Goal: Task Accomplishment & Management: Complete application form

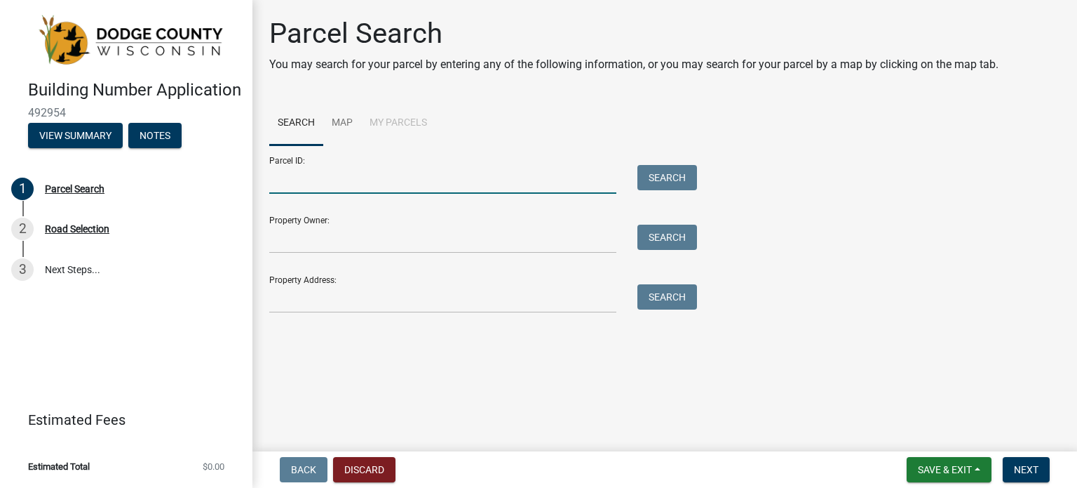
click at [431, 173] on input "Parcel ID:" at bounding box center [442, 179] width 347 height 29
click at [365, 243] on input "Property Owner:" at bounding box center [442, 238] width 347 height 29
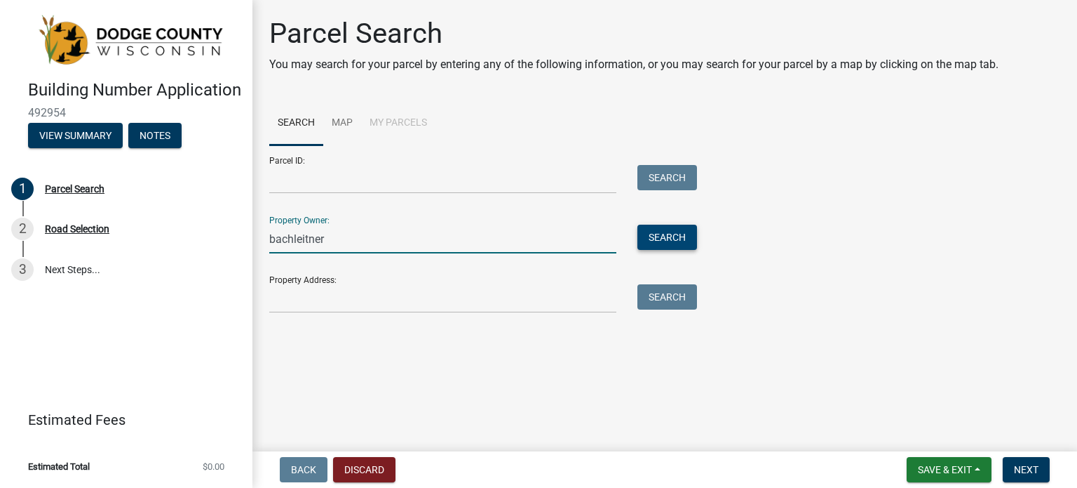
type input "bachleitner"
click at [665, 234] on button "Search" at bounding box center [668, 236] width 60 height 25
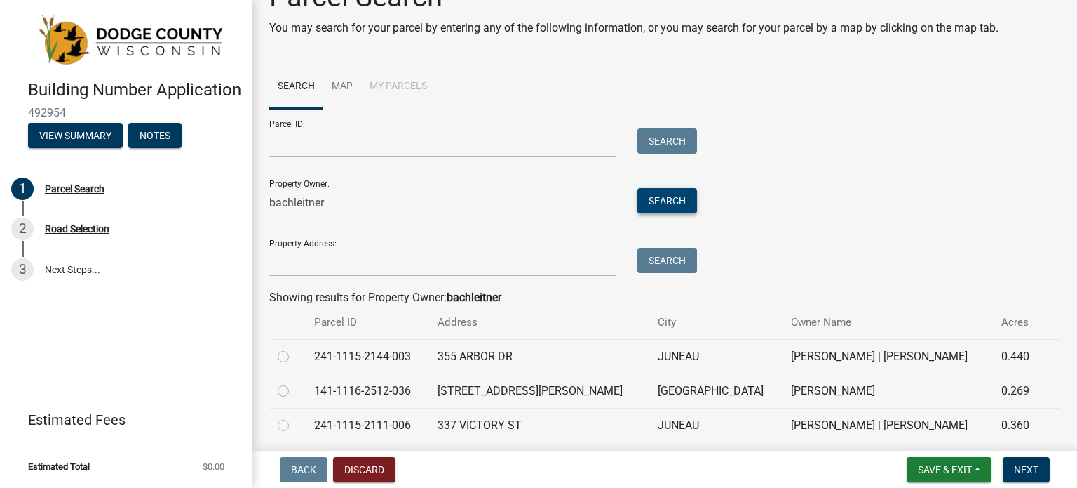
scroll to position [70, 0]
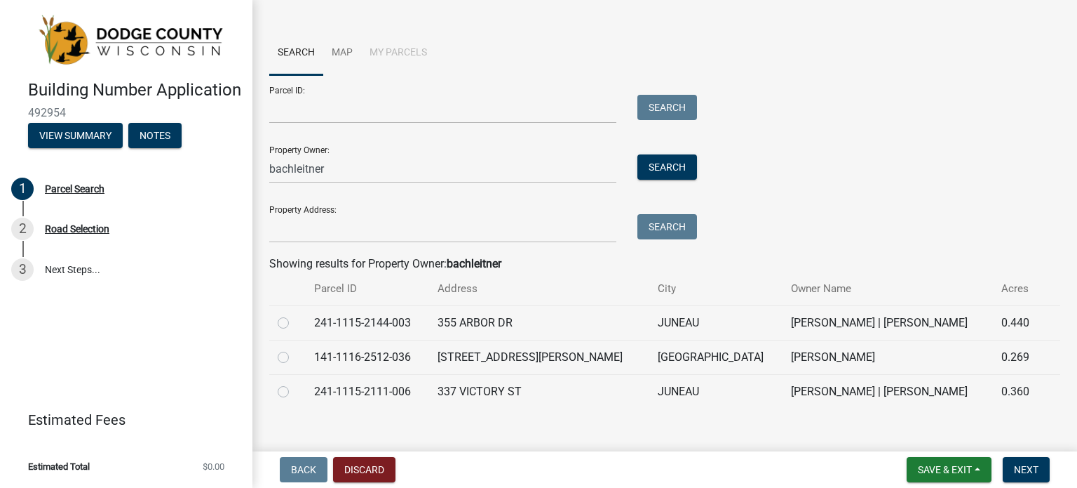
click at [289, 321] on div at bounding box center [288, 322] width 20 height 17
click at [295, 314] on label at bounding box center [295, 314] width 0 height 0
click at [295, 322] on input "radio" at bounding box center [299, 318] width 9 height 9
radio input "true"
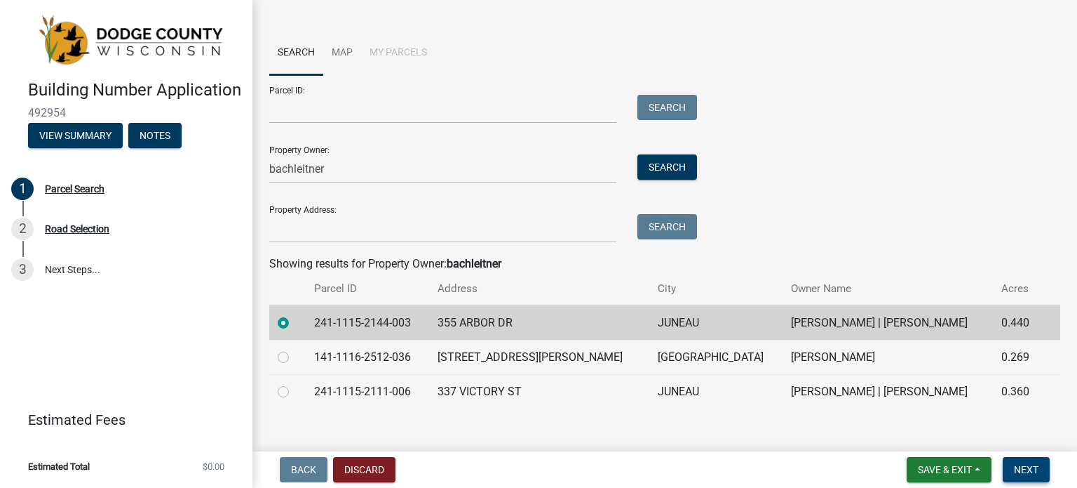
click at [1016, 465] on span "Next" at bounding box center [1026, 469] width 25 height 11
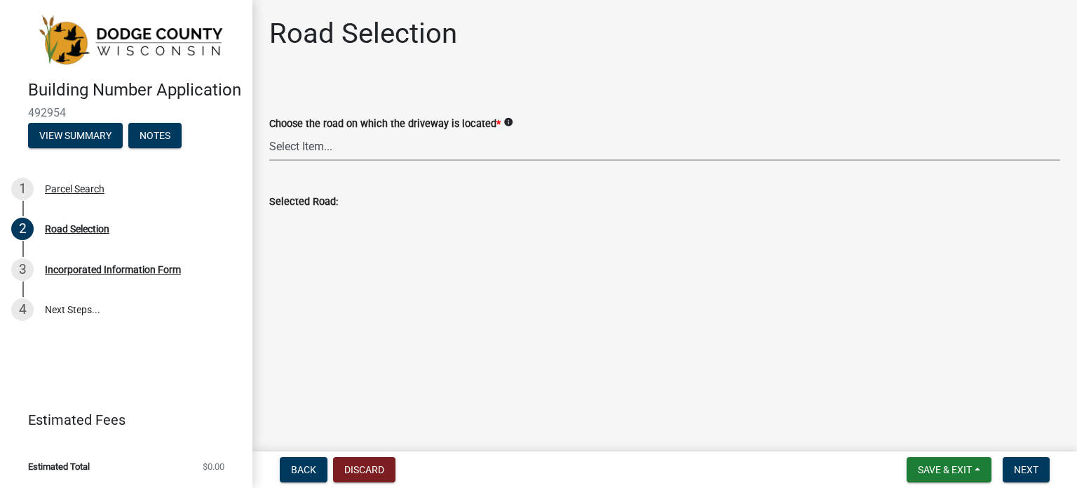
click at [358, 144] on select "Select Item... 100-YARD [PERSON_NAME][GEOGRAPHIC_DATA][PERSON_NAME][US_STATE][P…" at bounding box center [664, 146] width 791 height 29
click at [269, 132] on select "Select Item... 100-YARD [PERSON_NAME][GEOGRAPHIC_DATA][PERSON_NAME][US_STATE][P…" at bounding box center [664, 146] width 791 height 29
select select "9cc41ac6-f9aa-4139-a43e-4388e235b67b"
click at [1014, 465] on span "Next" at bounding box center [1026, 469] width 25 height 11
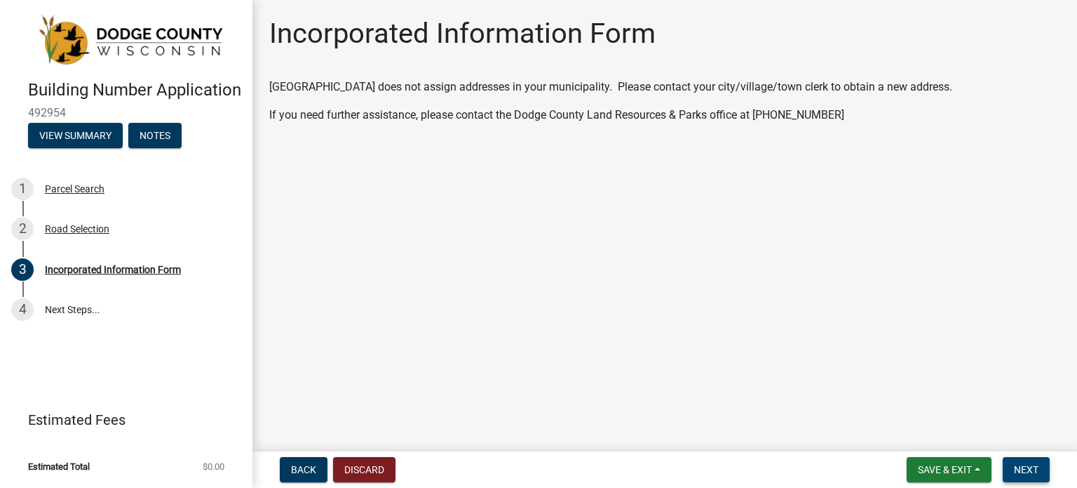
click at [1030, 469] on span "Next" at bounding box center [1026, 469] width 25 height 11
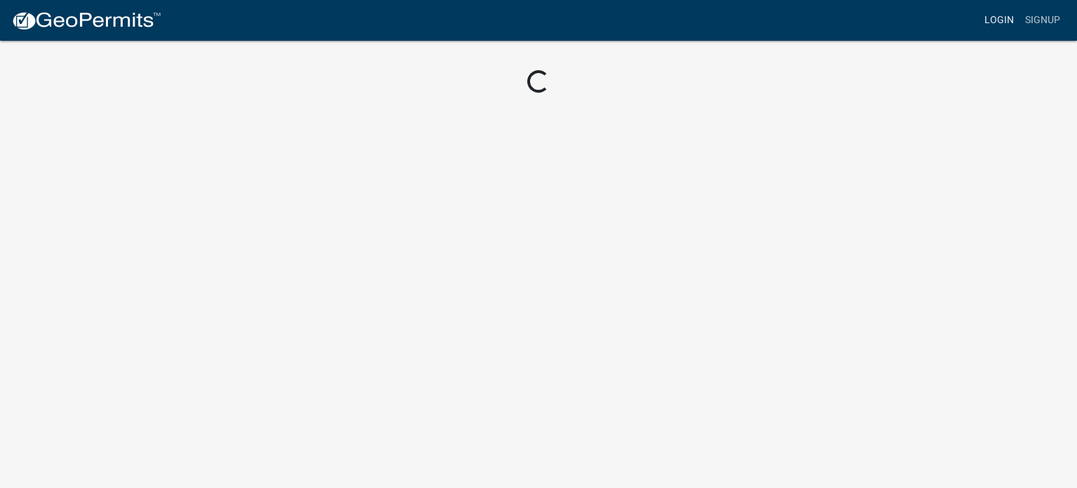
click at [999, 22] on link "Login" at bounding box center [999, 20] width 41 height 27
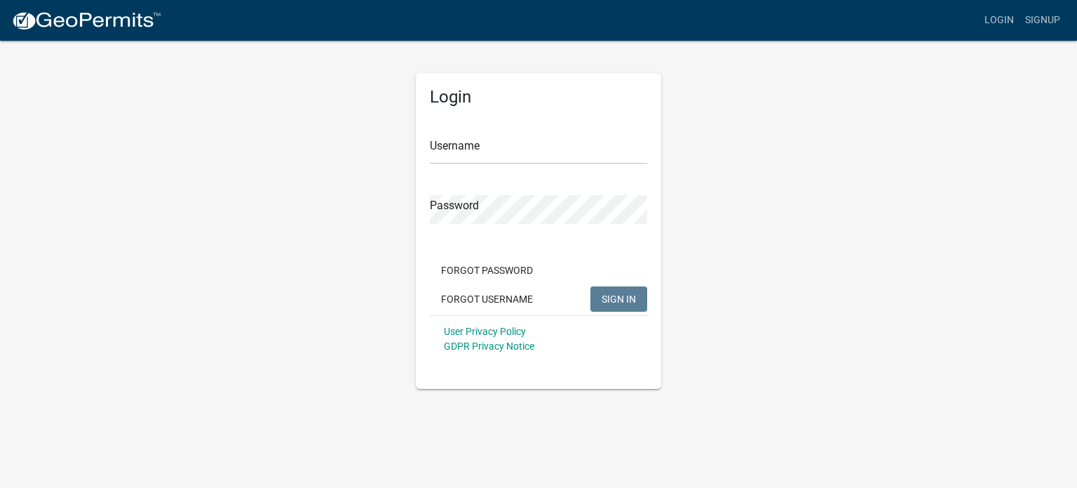
drag, startPoint x: 340, startPoint y: 152, endPoint x: 269, endPoint y: 116, distance: 80.0
click at [340, 152] on div "Login Username Password Forgot Password Forgot Username SIGN IN User Privacy Po…" at bounding box center [539, 213] width 800 height 349
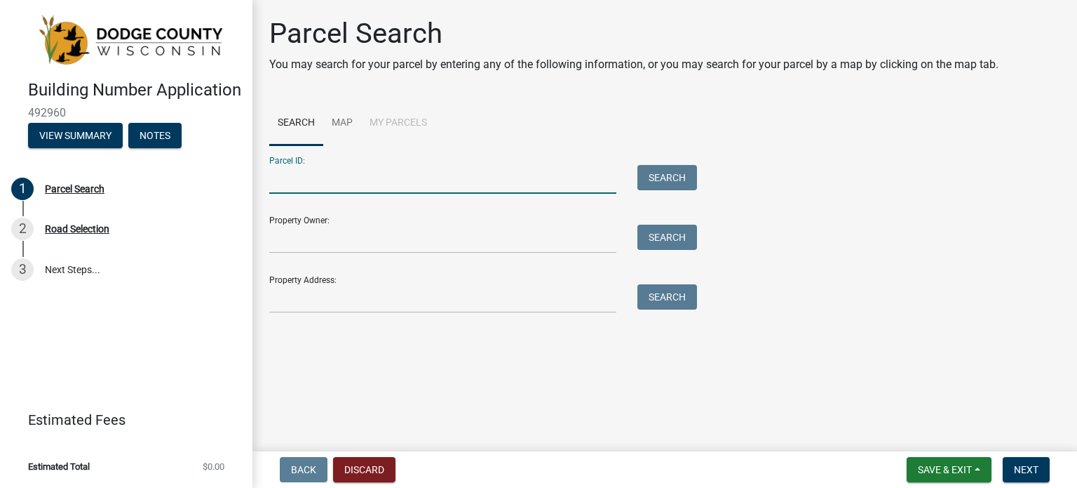
click at [415, 182] on input "Parcel ID:" at bounding box center [442, 179] width 347 height 29
click at [345, 242] on input "Property Owner:" at bounding box center [442, 238] width 347 height 29
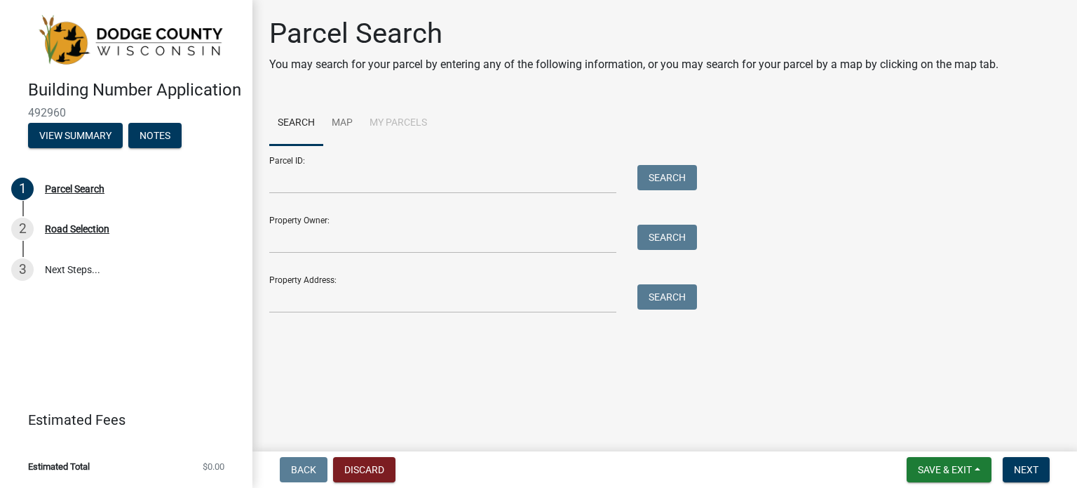
drag, startPoint x: 385, startPoint y: 129, endPoint x: 393, endPoint y: 120, distance: 11.9
click at [386, 129] on li "My Parcels" at bounding box center [398, 123] width 74 height 45
click at [393, 120] on li "My Parcels" at bounding box center [398, 123] width 74 height 45
click at [350, 231] on input "Property Owner:" at bounding box center [442, 238] width 347 height 29
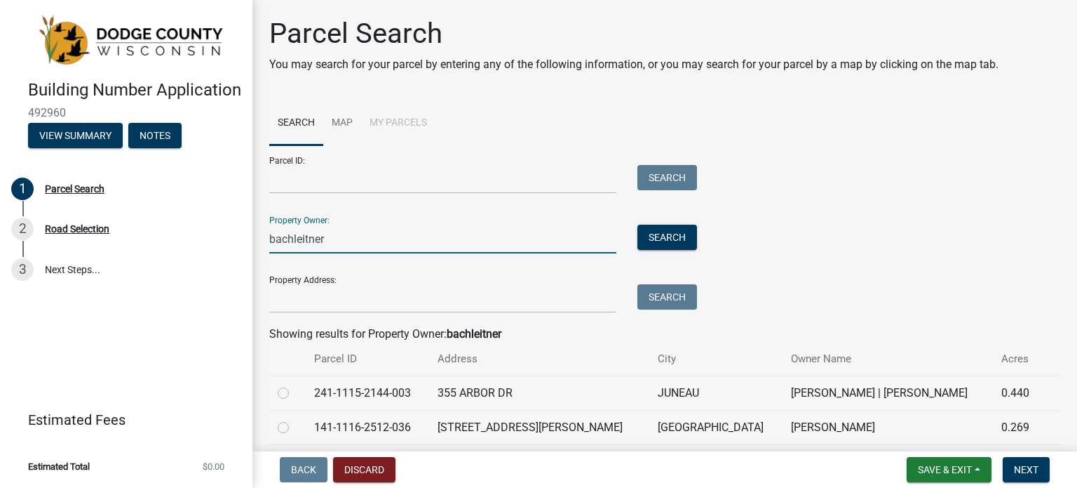
type input "bachleitner"
click at [352, 392] on td "241-1115-2144-003" at bounding box center [367, 392] width 123 height 34
click at [295, 384] on label at bounding box center [295, 384] width 0 height 0
click at [295, 394] on input "radio" at bounding box center [299, 388] width 9 height 9
radio input "true"
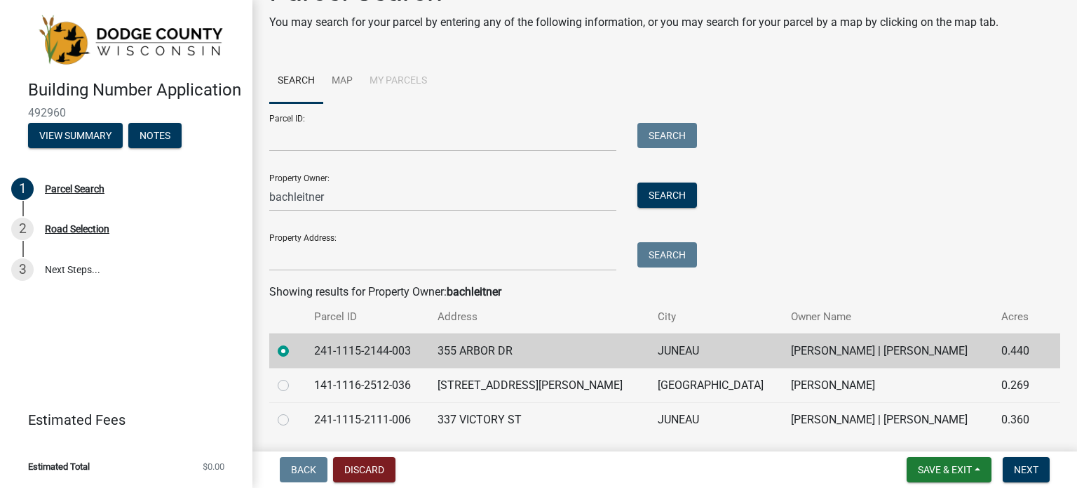
scroll to position [87, 0]
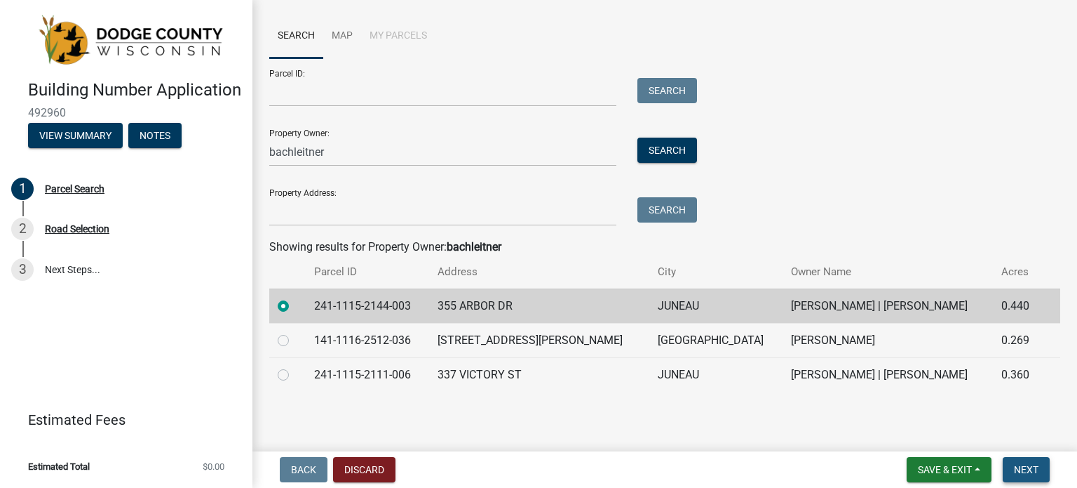
click at [1028, 462] on button "Next" at bounding box center [1026, 469] width 47 height 25
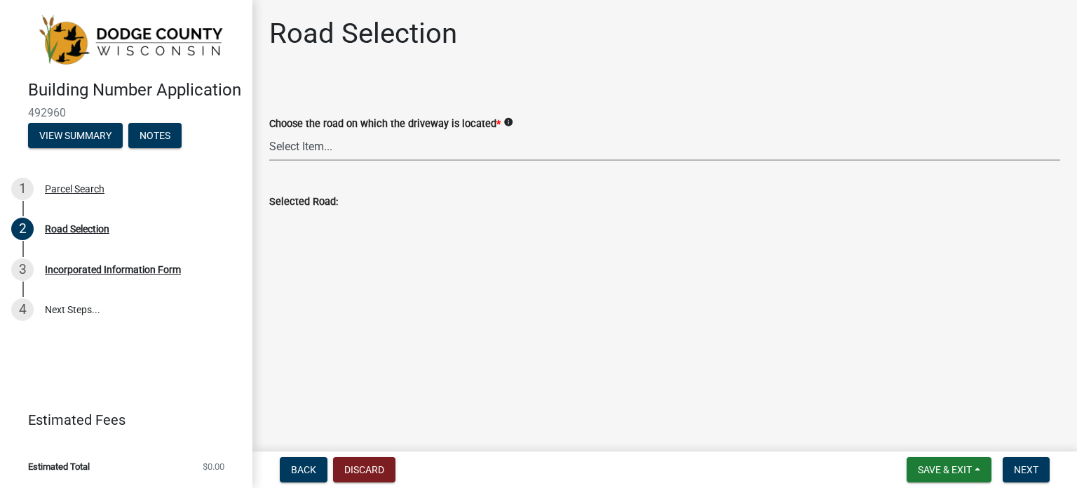
click at [404, 147] on select "Select Item... 100-YARD [PERSON_NAME][GEOGRAPHIC_DATA][PERSON_NAME][US_STATE][P…" at bounding box center [664, 146] width 791 height 29
select select "9cc41ac6-f9aa-4139-a43e-4388e235b67b"
drag, startPoint x: 564, startPoint y: 128, endPoint x: 555, endPoint y: 138, distance: 13.9
click at [567, 128] on div "Choose the road on which the driveway is located * info" at bounding box center [664, 123] width 791 height 17
click at [1030, 465] on span "Next" at bounding box center [1026, 469] width 25 height 11
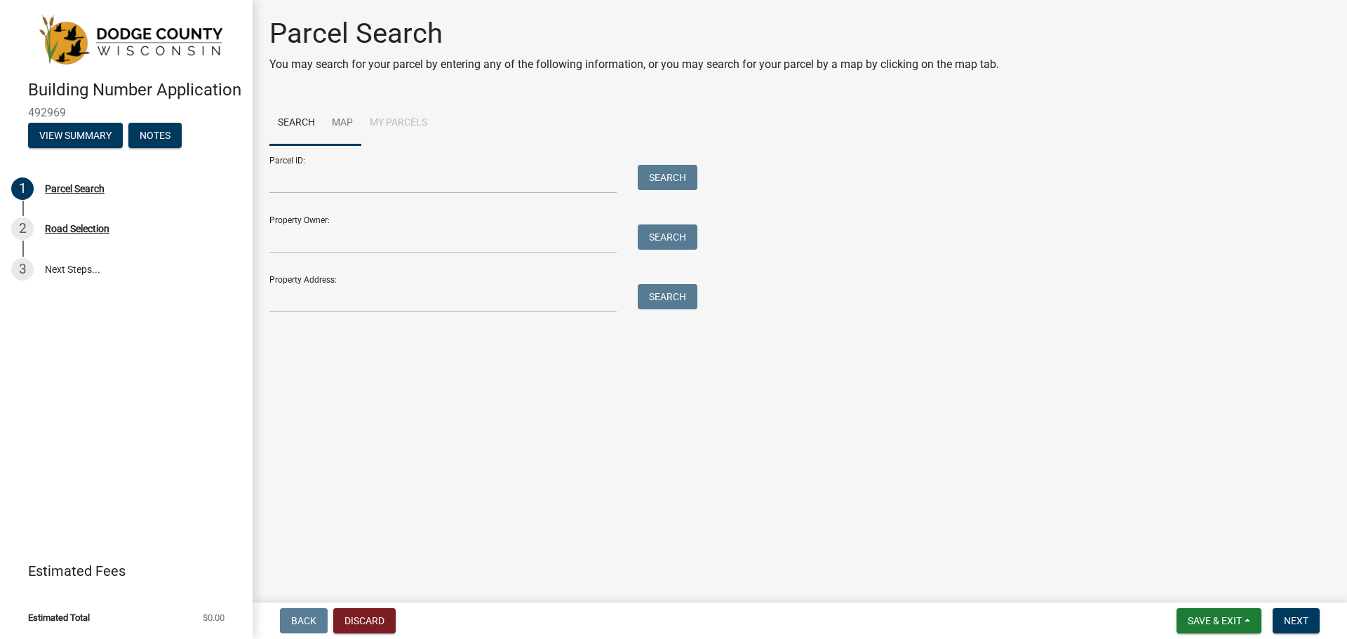
click at [337, 119] on link "Map" at bounding box center [342, 123] width 38 height 45
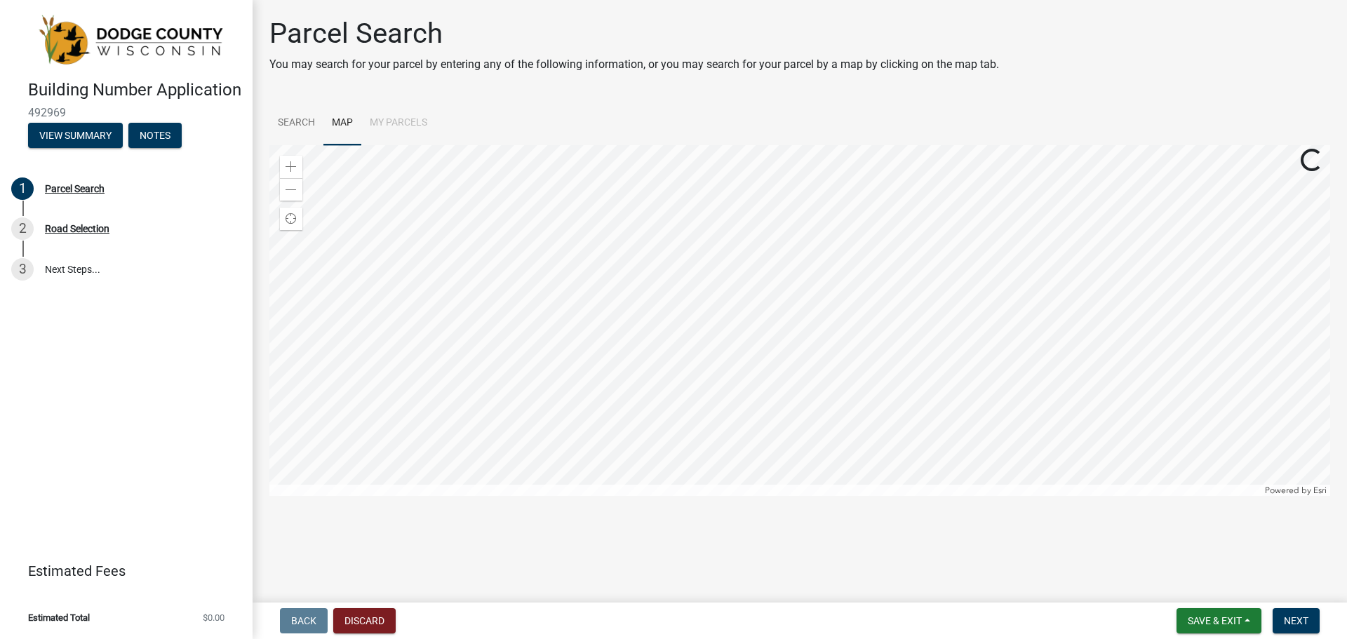
click at [387, 126] on li "My Parcels" at bounding box center [398, 123] width 74 height 45
click at [405, 119] on li "My Parcels" at bounding box center [398, 123] width 74 height 45
click at [290, 123] on link "Search" at bounding box center [296, 123] width 54 height 45
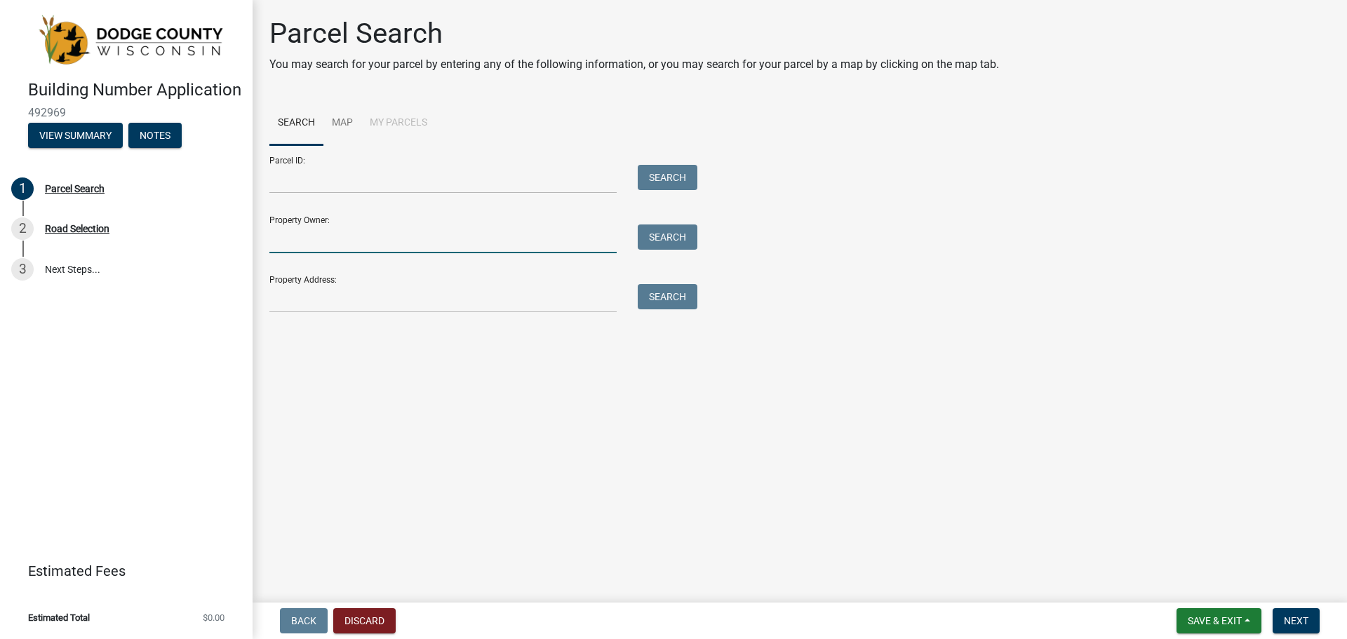
click at [350, 236] on input "Property Owner:" at bounding box center [442, 238] width 347 height 29
type input "bachleitner"
click at [678, 238] on button "Search" at bounding box center [668, 236] width 60 height 25
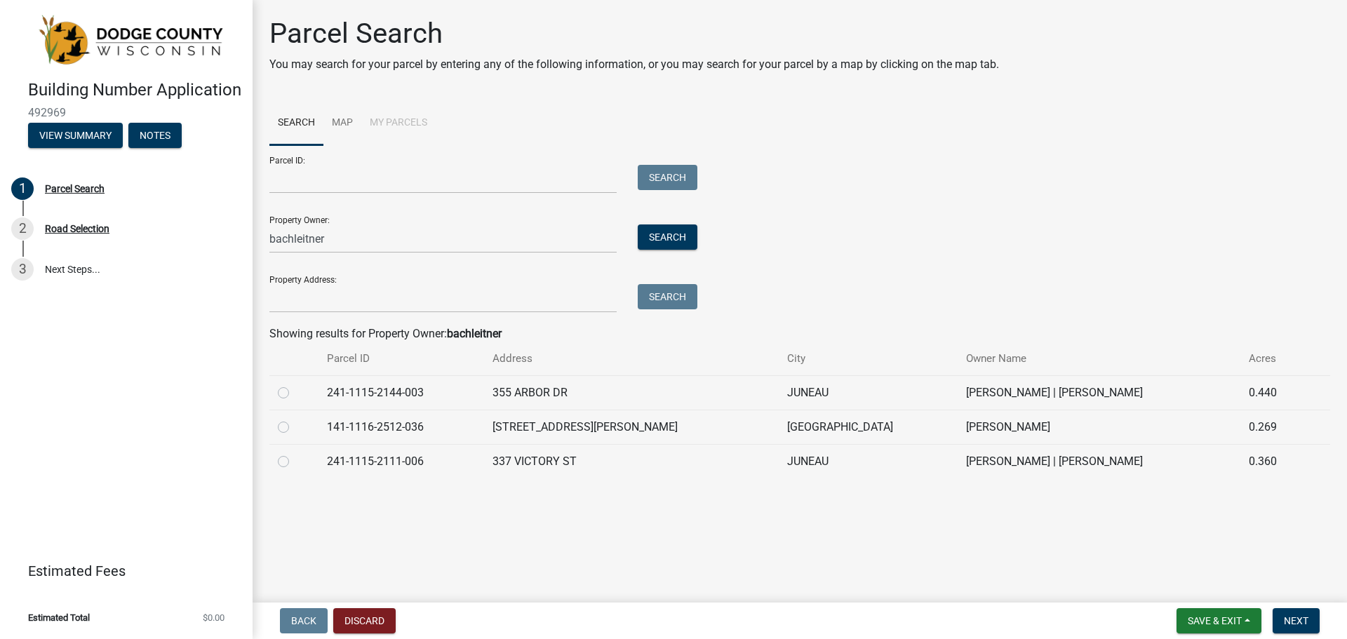
click at [357, 388] on td "241-1115-2144-003" at bounding box center [401, 392] width 166 height 34
click at [295, 384] on label at bounding box center [295, 384] width 0 height 0
click at [295, 388] on input "radio" at bounding box center [299, 388] width 9 height 9
radio input "true"
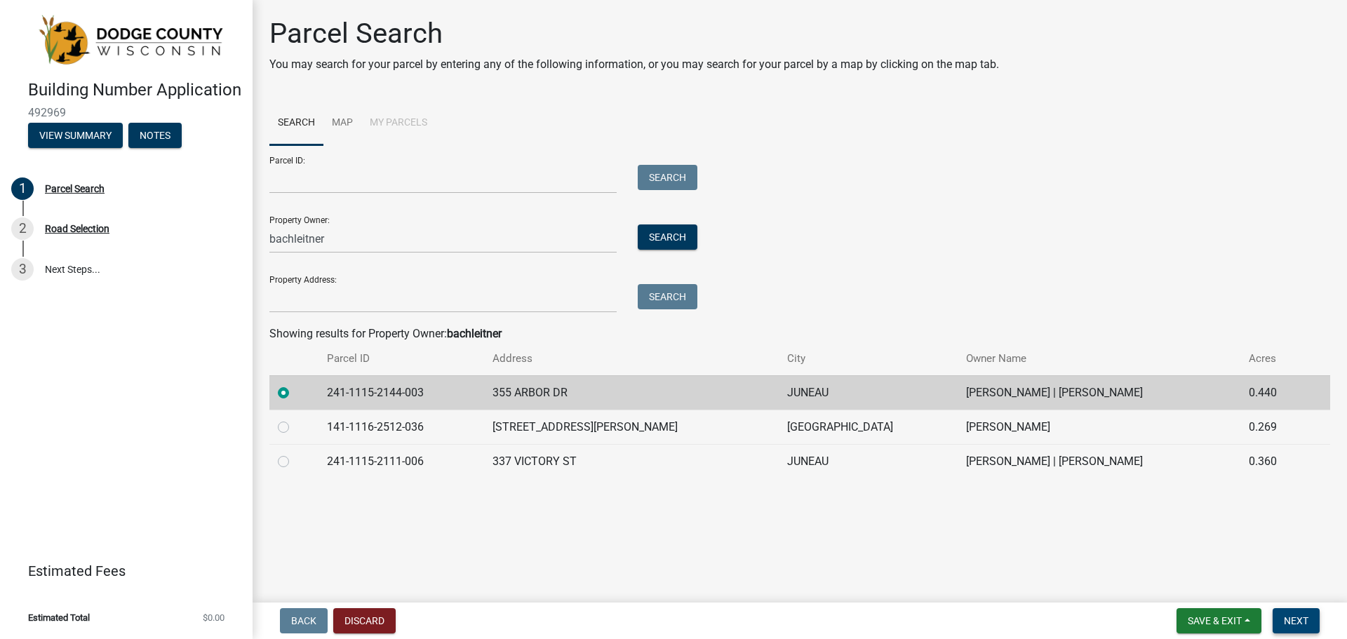
click at [1298, 617] on span "Next" at bounding box center [1296, 620] width 25 height 11
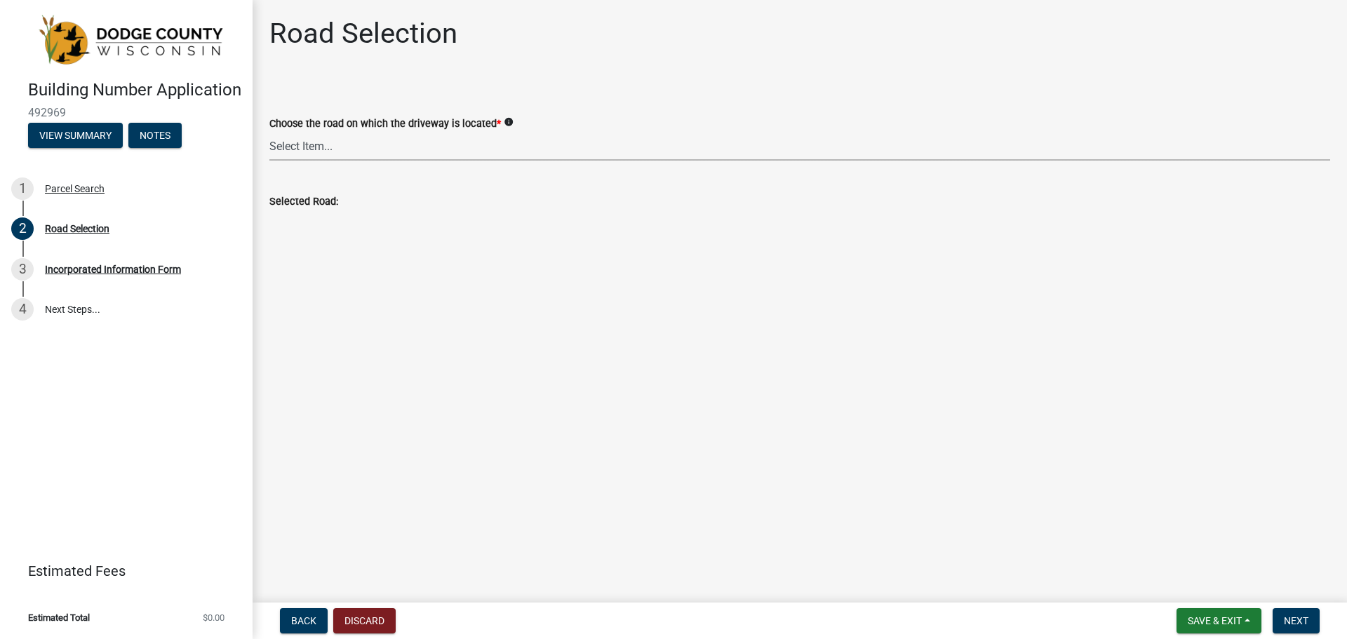
click at [348, 148] on select "Select Item... 100-YARD [PERSON_NAME][GEOGRAPHIC_DATA][PERSON_NAME][US_STATE][P…" at bounding box center [799, 146] width 1061 height 29
click at [269, 132] on select "Select Item... 100-YARD [PERSON_NAME][GEOGRAPHIC_DATA][PERSON_NAME][US_STATE][P…" at bounding box center [799, 146] width 1061 height 29
select select "9cc41ac6-f9aa-4139-a43e-4388e235b67b"
click at [355, 149] on select "Select Item... 100-YARD [PERSON_NAME][GEOGRAPHIC_DATA][PERSON_NAME][US_STATE][P…" at bounding box center [799, 146] width 1061 height 29
click at [619, 84] on div "Choose the road on which the driveway is located * info Select Item... 100-YARD…" at bounding box center [799, 120] width 1061 height 82
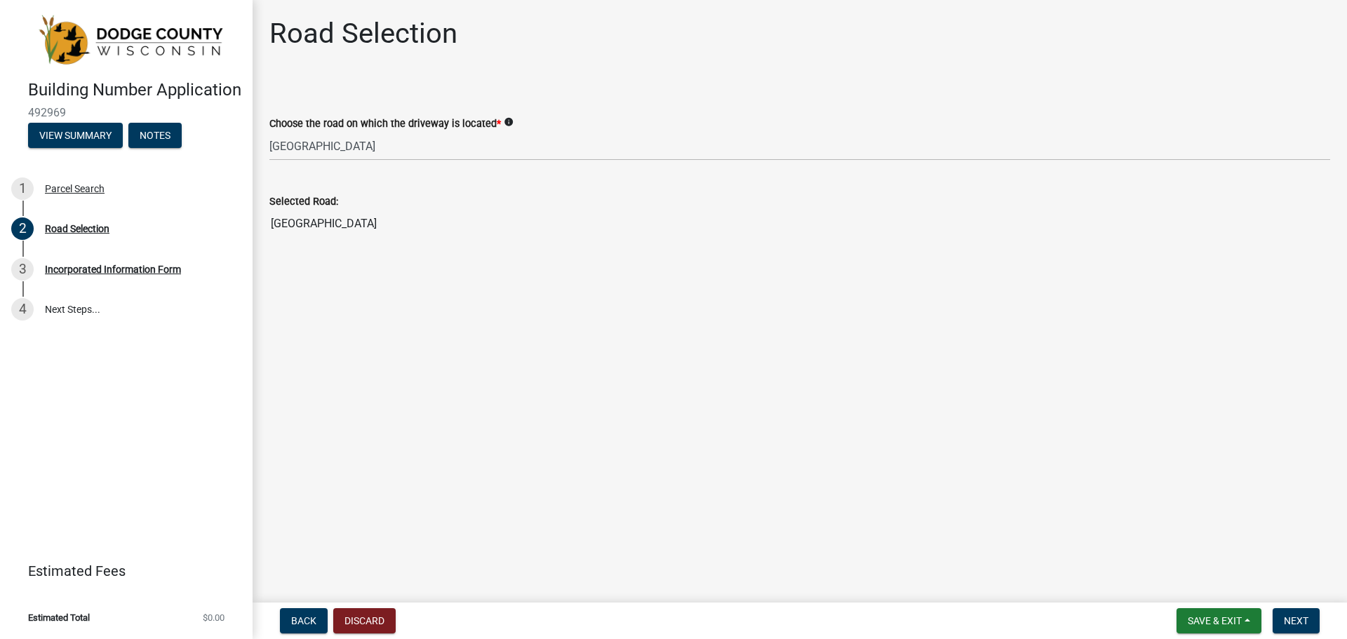
click at [375, 486] on main "Road Selection Choose the road on which the driveway is located * info Select I…" at bounding box center [800, 298] width 1094 height 597
click at [300, 616] on span "Back" at bounding box center [303, 620] width 25 height 11
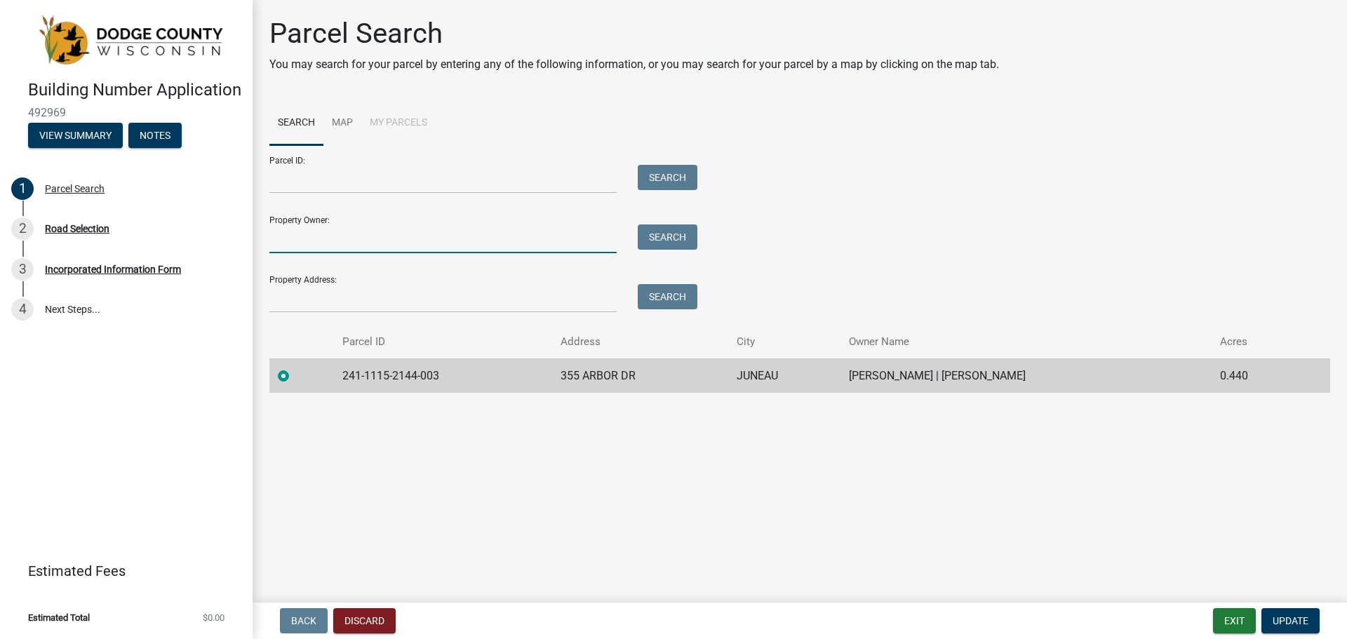
click at [328, 240] on input "Property Owner:" at bounding box center [442, 238] width 347 height 29
click at [1284, 617] on span "Update" at bounding box center [1290, 620] width 36 height 11
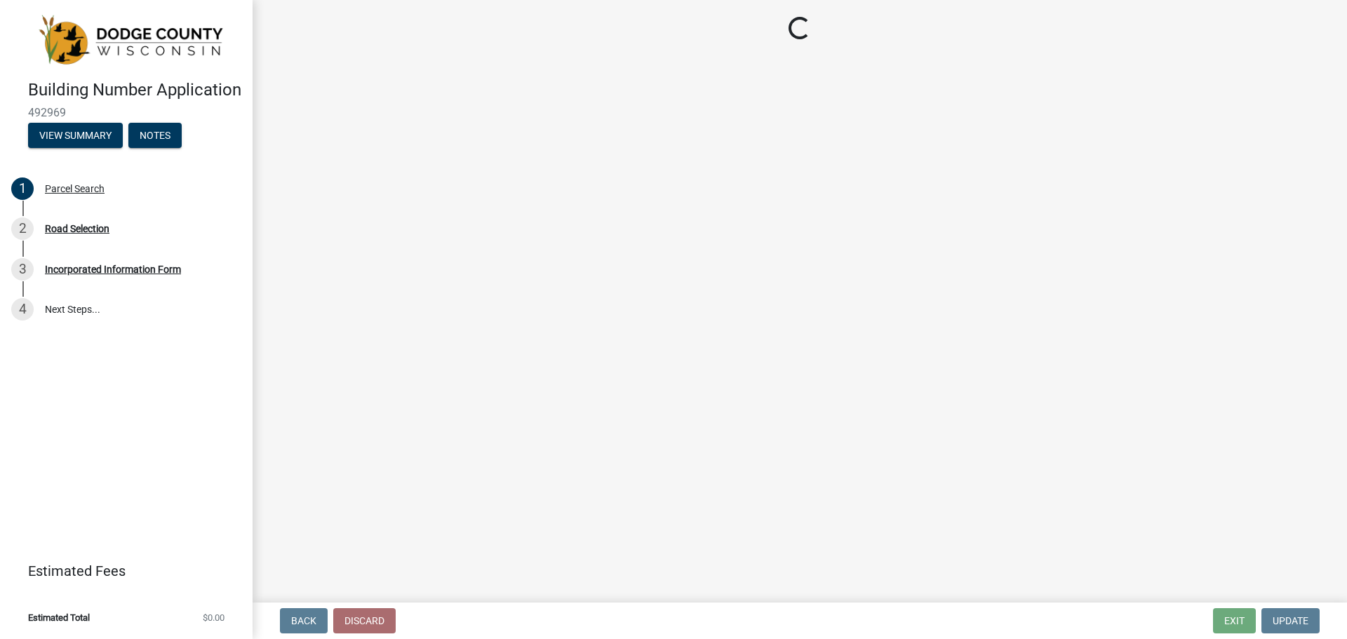
select select "9cc41ac6-f9aa-4139-a43e-4388e235b67b"
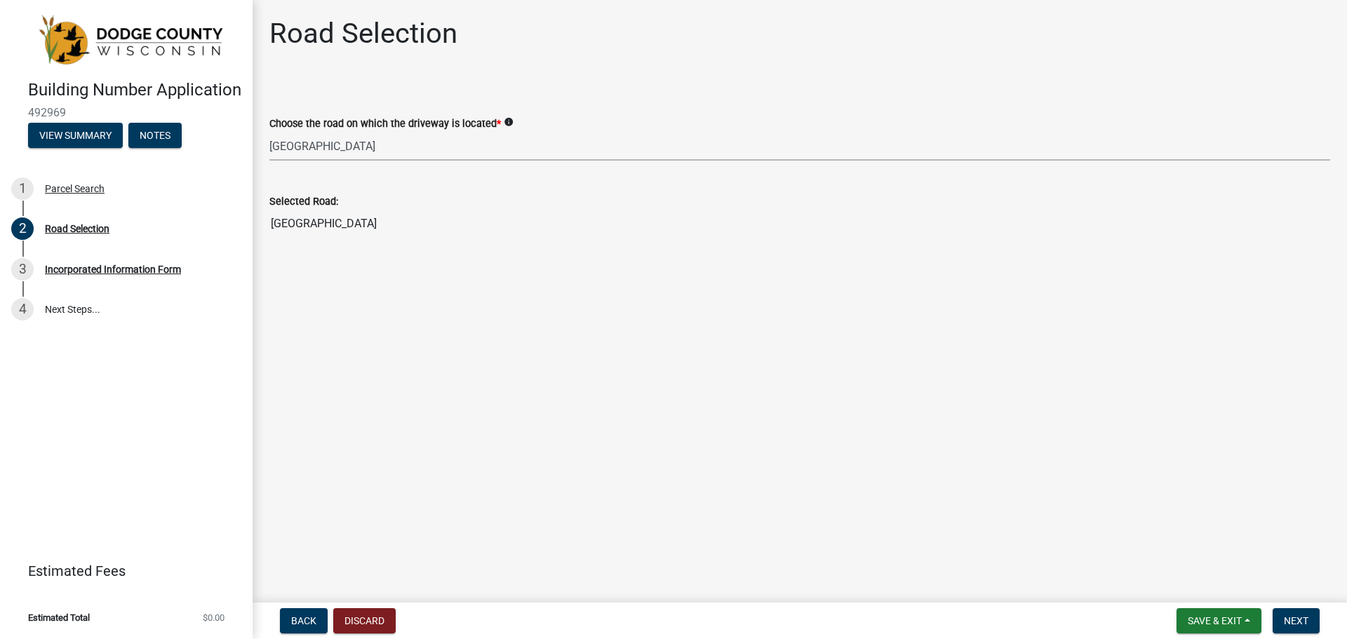
drag, startPoint x: 321, startPoint y: 140, endPoint x: 327, endPoint y: 149, distance: 10.7
click at [321, 140] on select "Select Item... 100-YARD [PERSON_NAME][GEOGRAPHIC_DATA][PERSON_NAME][US_STATE][P…" at bounding box center [799, 146] width 1061 height 29
click at [269, 132] on select "Select Item... 100-YARD [PERSON_NAME][GEOGRAPHIC_DATA][PERSON_NAME][US_STATE][P…" at bounding box center [799, 146] width 1061 height 29
click at [577, 429] on main "Road Selection Choose the road on which the driveway is located * info Select I…" at bounding box center [800, 298] width 1094 height 597
click at [1296, 610] on button "Next" at bounding box center [1295, 620] width 47 height 25
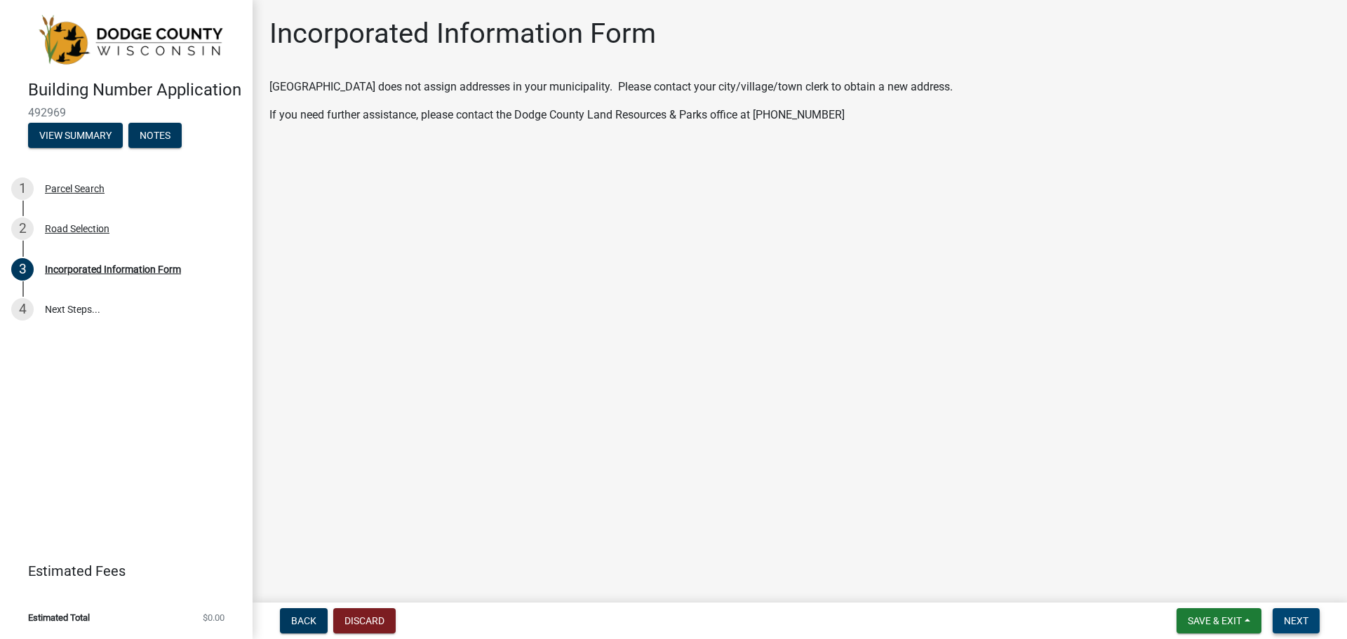
click at [1312, 624] on button "Next" at bounding box center [1295, 620] width 47 height 25
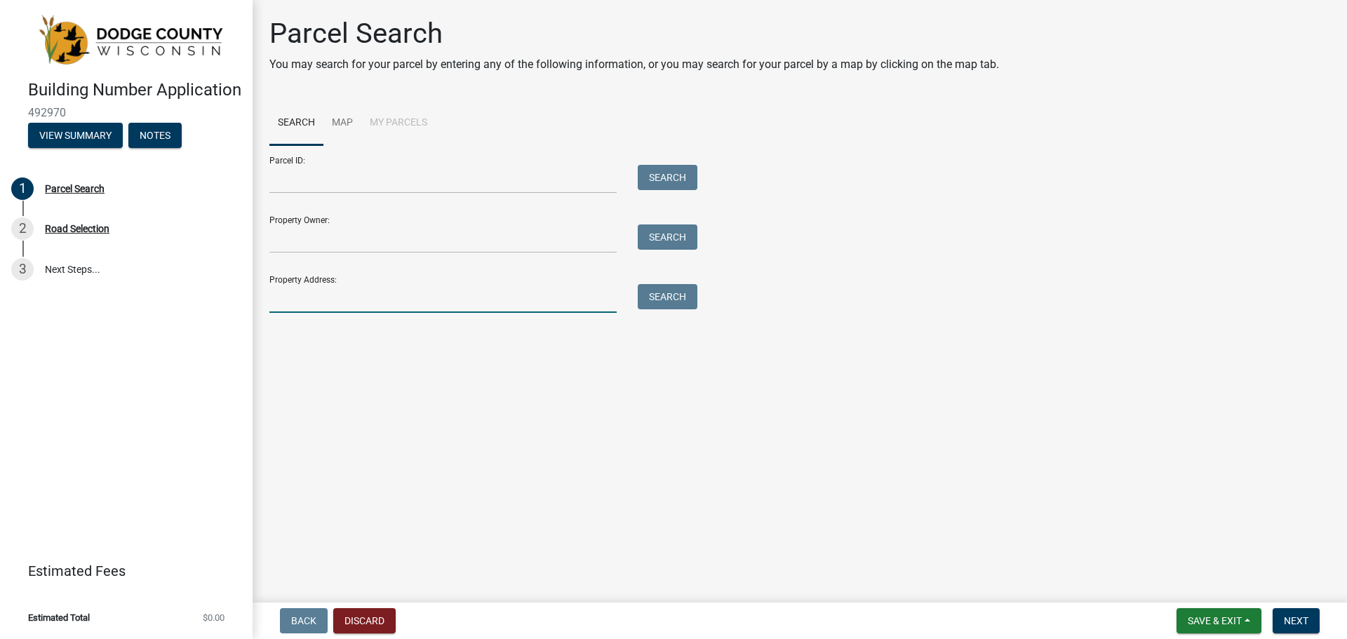
click at [363, 303] on input "Property Address:" at bounding box center [442, 298] width 347 height 29
click at [366, 239] on input "Property Owner:" at bounding box center [442, 238] width 347 height 29
click at [335, 118] on link "Map" at bounding box center [342, 123] width 38 height 45
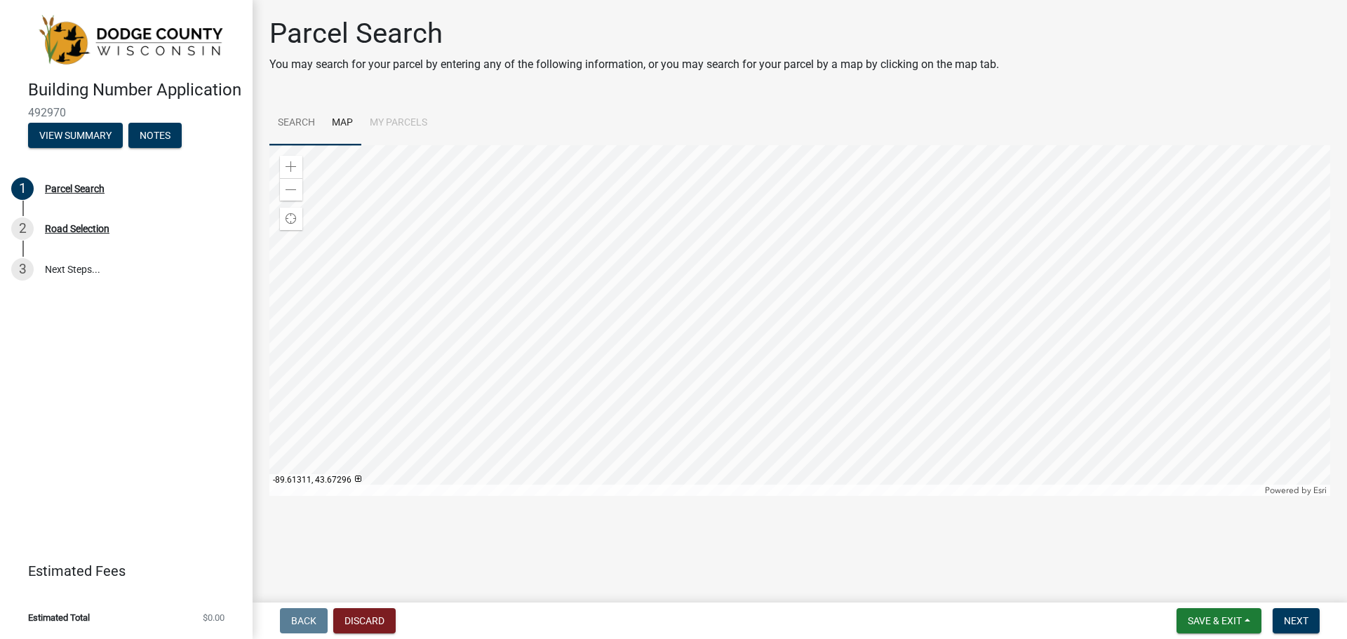
click at [301, 131] on link "Search" at bounding box center [296, 123] width 54 height 45
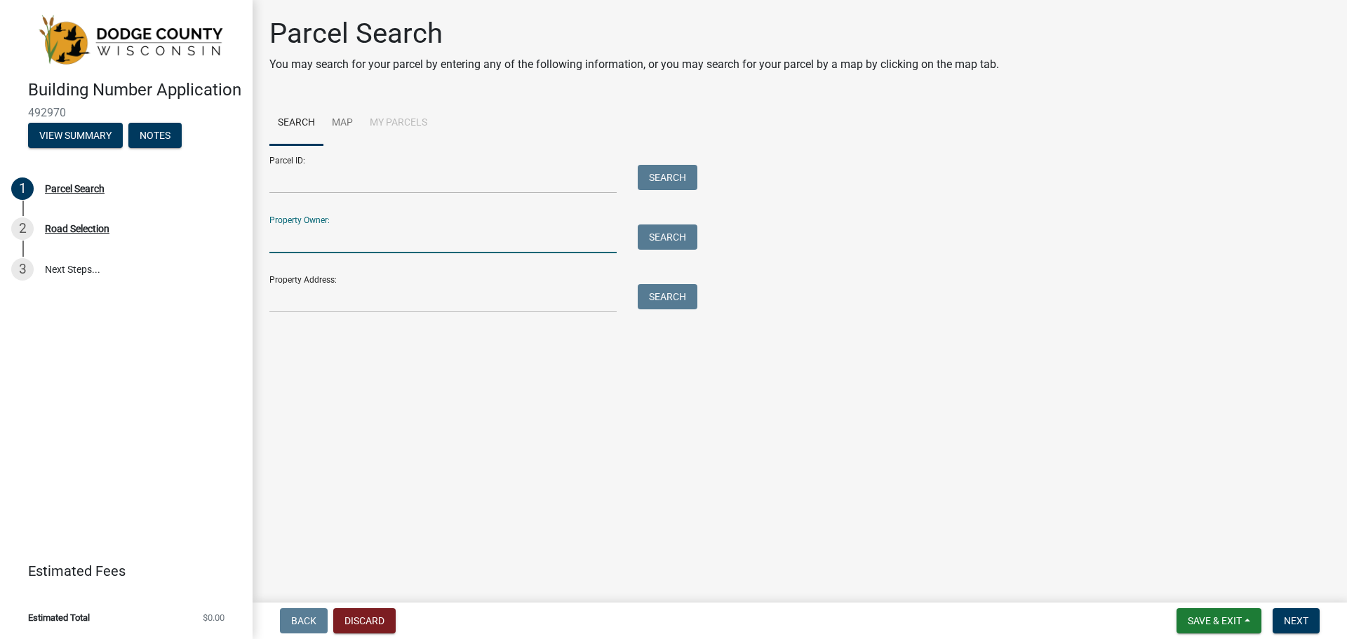
click at [365, 241] on input "Property Owner:" at bounding box center [442, 238] width 347 height 29
type input "bach"
click at [667, 239] on button "Search" at bounding box center [668, 236] width 60 height 25
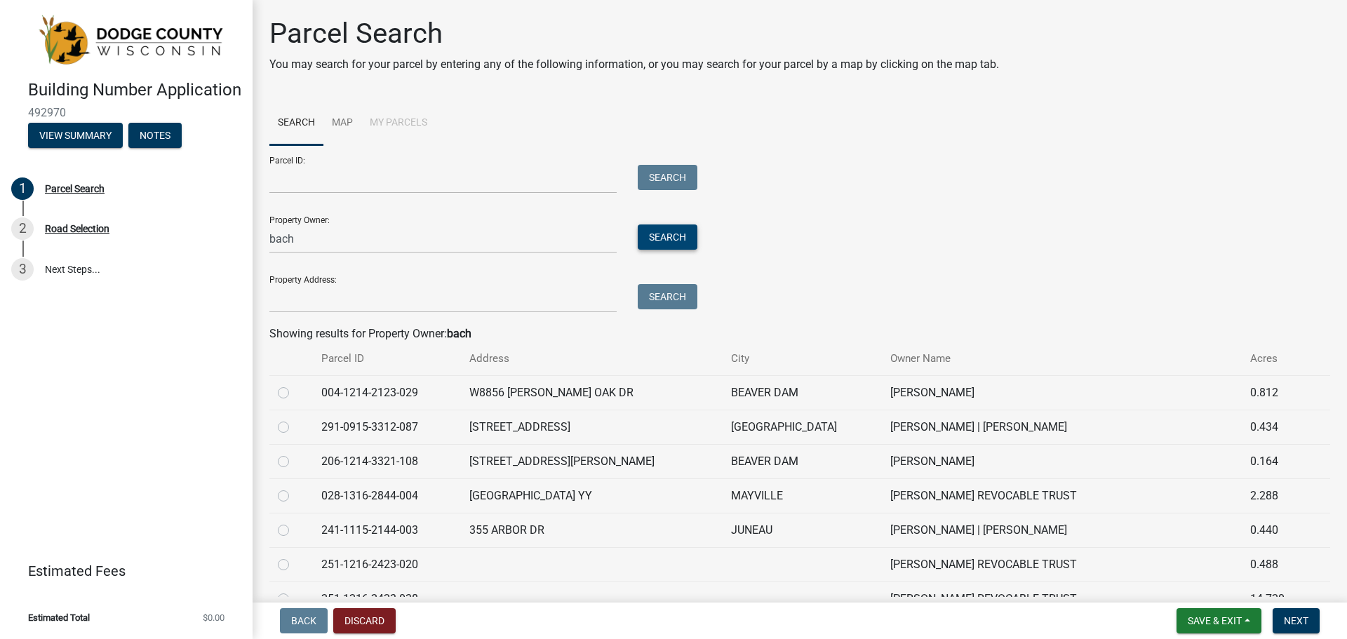
scroll to position [70, 0]
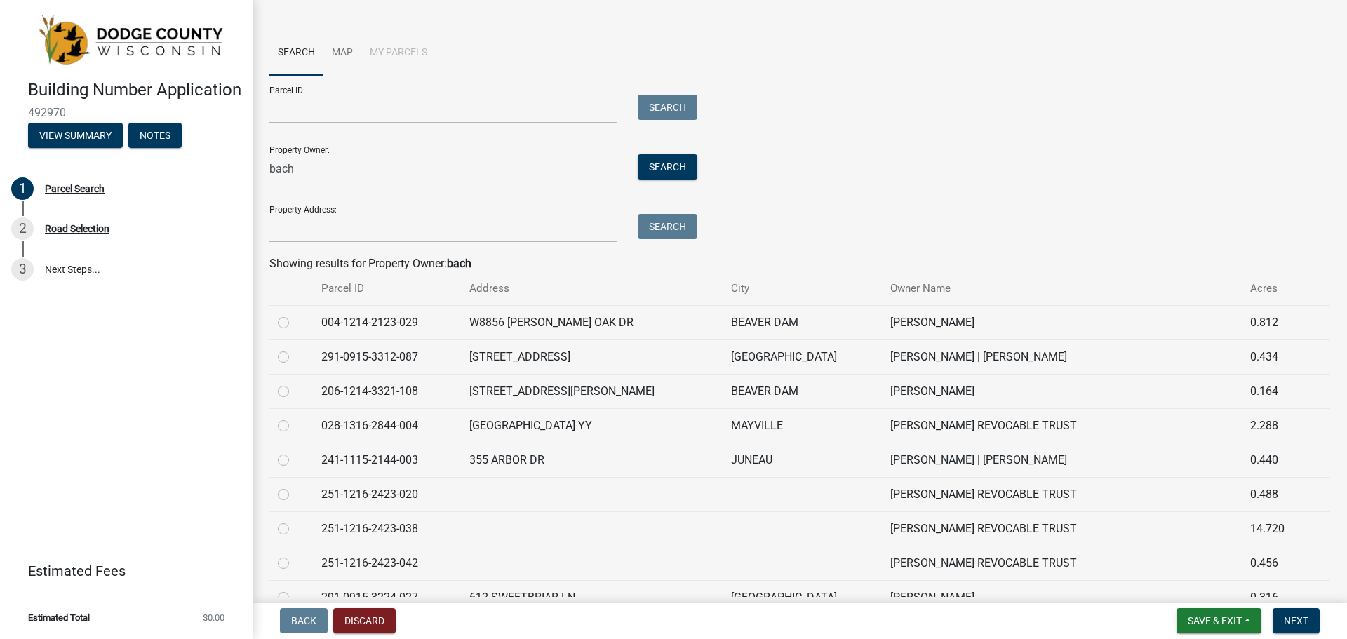
click at [295, 452] on label at bounding box center [295, 452] width 0 height 0
click at [295, 459] on input "radio" at bounding box center [299, 456] width 9 height 9
radio input "true"
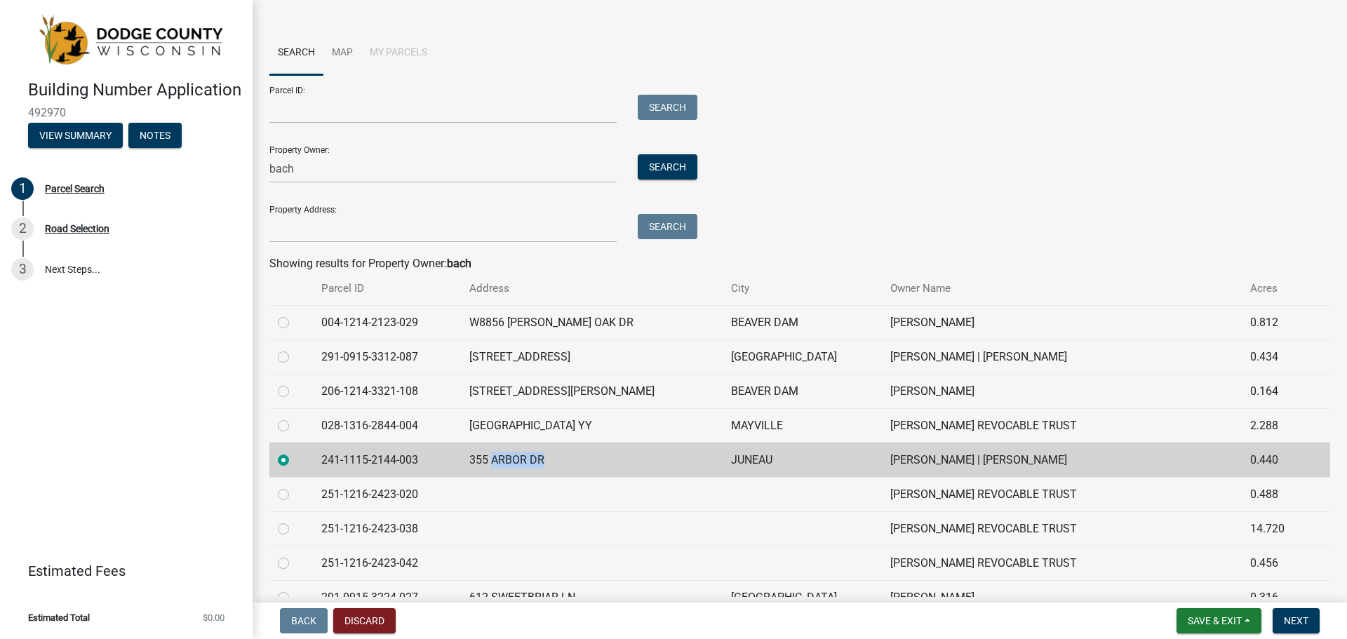
drag, startPoint x: 554, startPoint y: 464, endPoint x: 504, endPoint y: 460, distance: 49.9
click at [504, 460] on td "355 ARBOR DR" at bounding box center [592, 460] width 262 height 34
copy td "ARBOR DR"
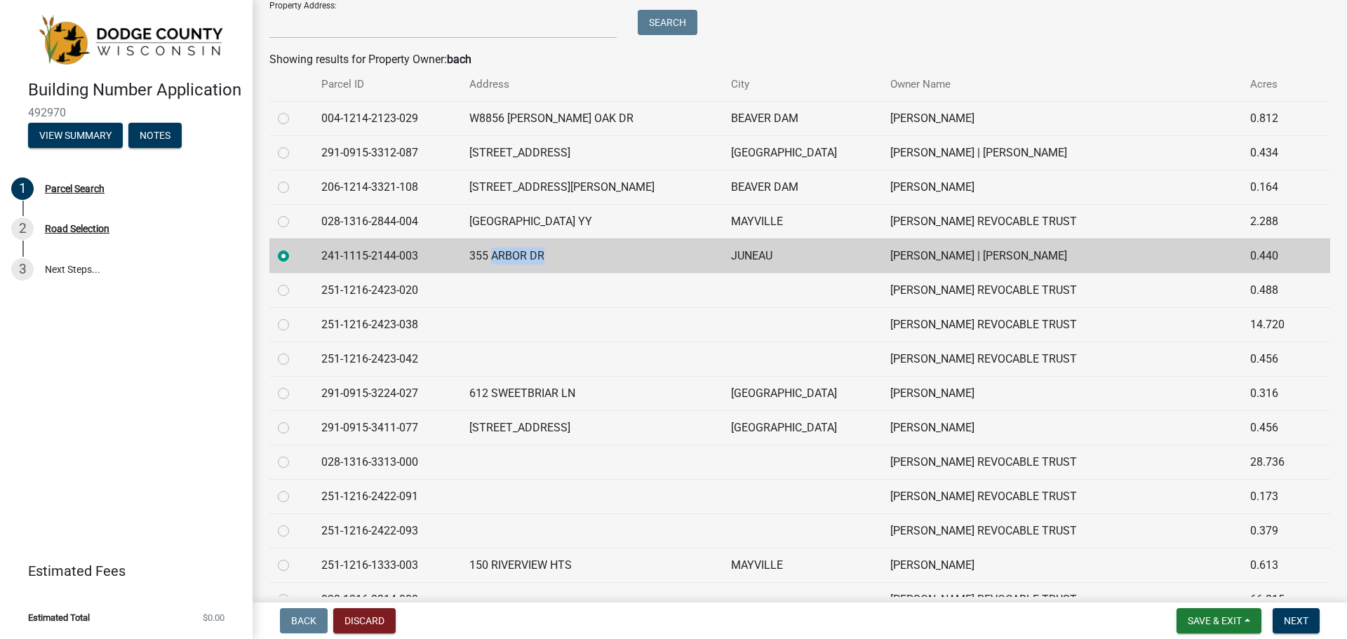
scroll to position [281, 0]
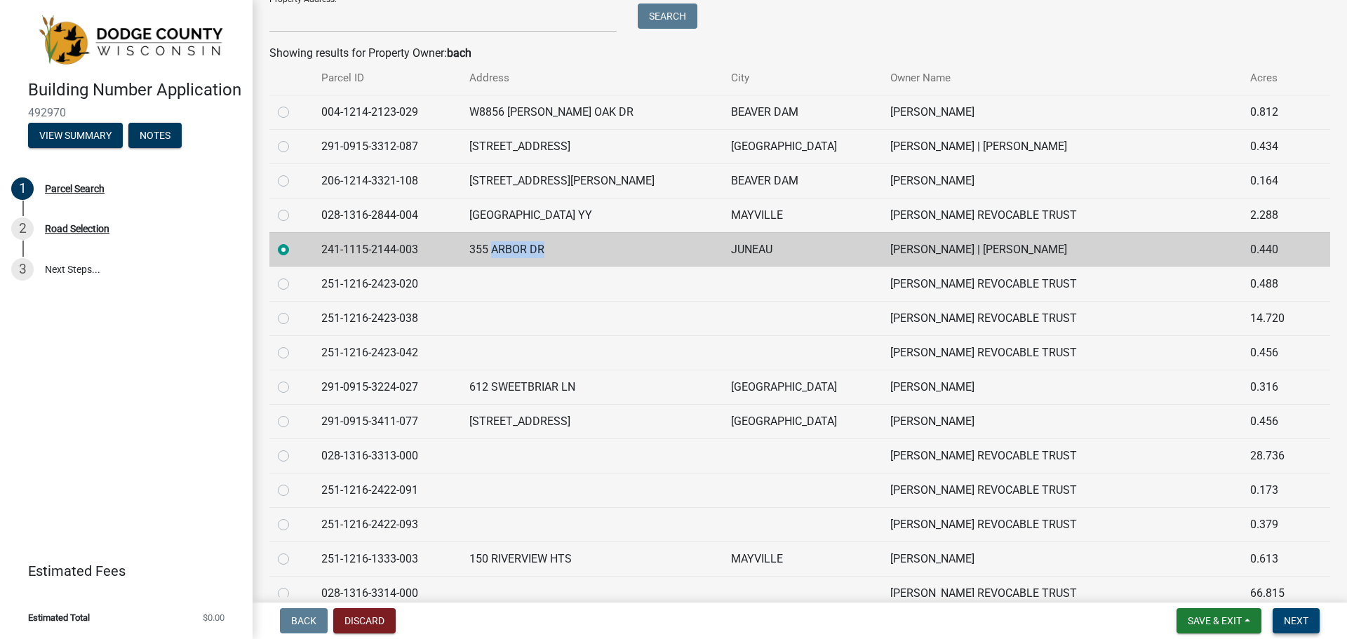
click at [1301, 620] on span "Next" at bounding box center [1296, 620] width 25 height 11
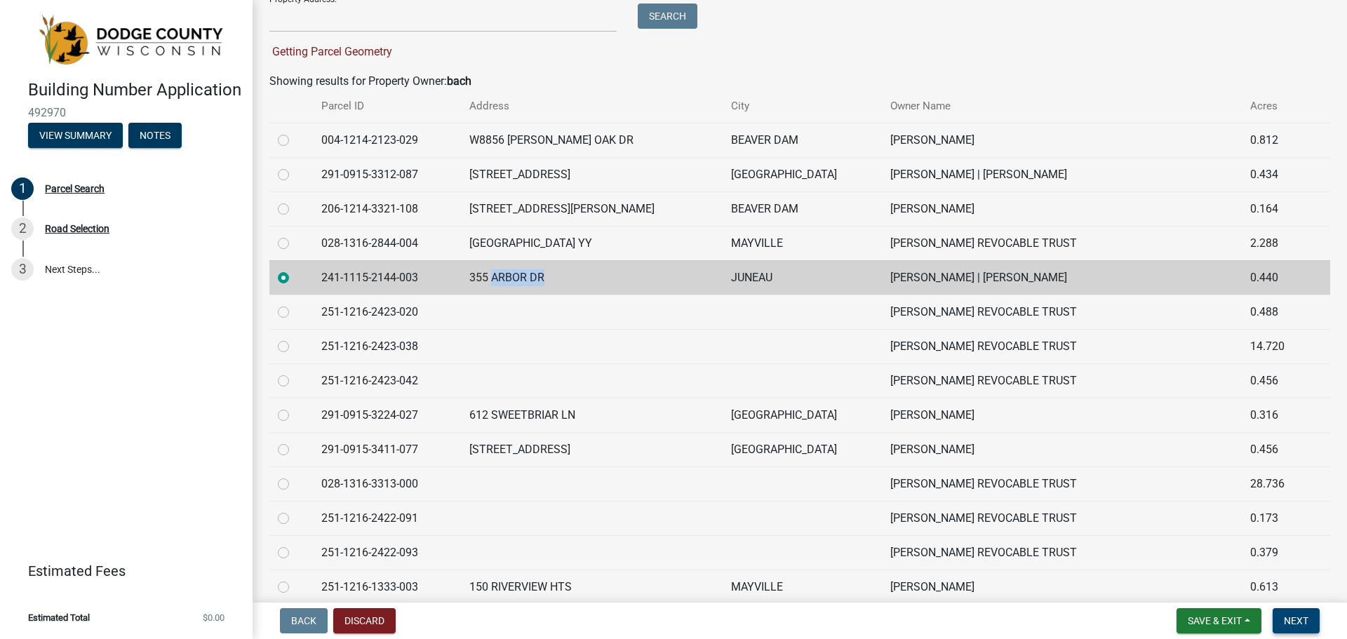
click at [1303, 622] on span "Next" at bounding box center [1296, 620] width 25 height 11
click at [1081, 618] on div "Back Discard Save & Exit Save Save & Exit Next" at bounding box center [800, 620] width 1072 height 25
click at [1301, 615] on span "Next" at bounding box center [1296, 620] width 25 height 11
